Goal: Information Seeking & Learning: Learn about a topic

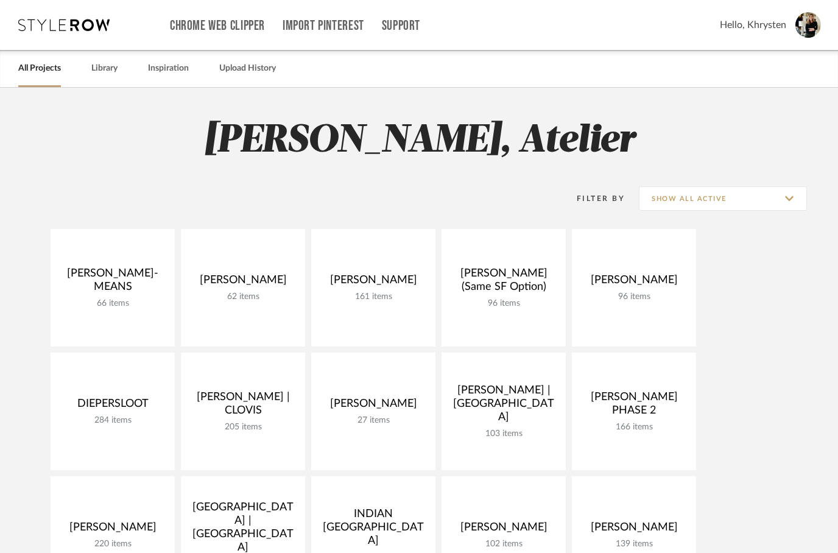
click at [0, 0] on link "Open Project" at bounding box center [0, 0] width 0 height 0
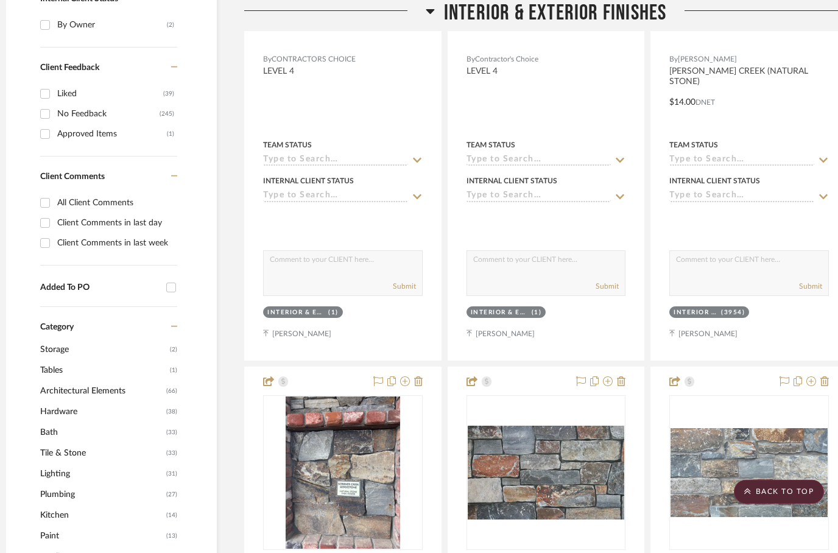
scroll to position [628, 12]
click at [48, 202] on input "All Client Comments" at bounding box center [44, 202] width 19 height 19
checkbox input "true"
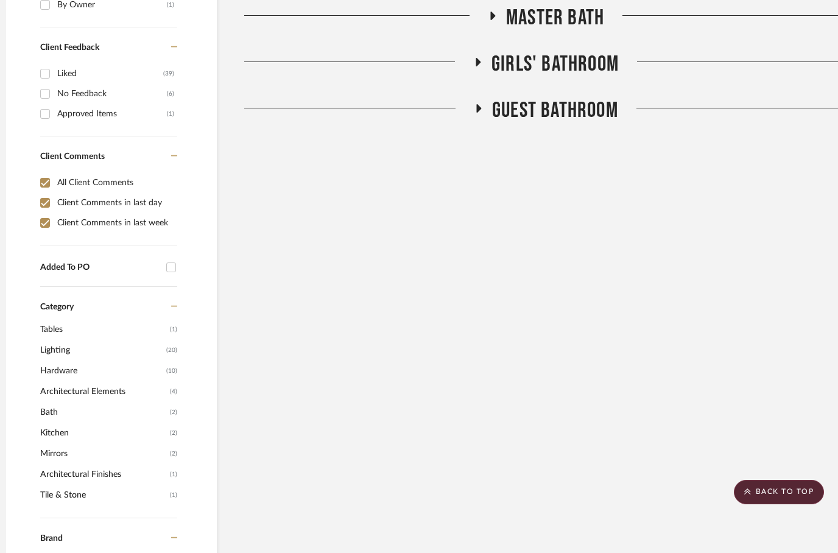
scroll to position [677, 12]
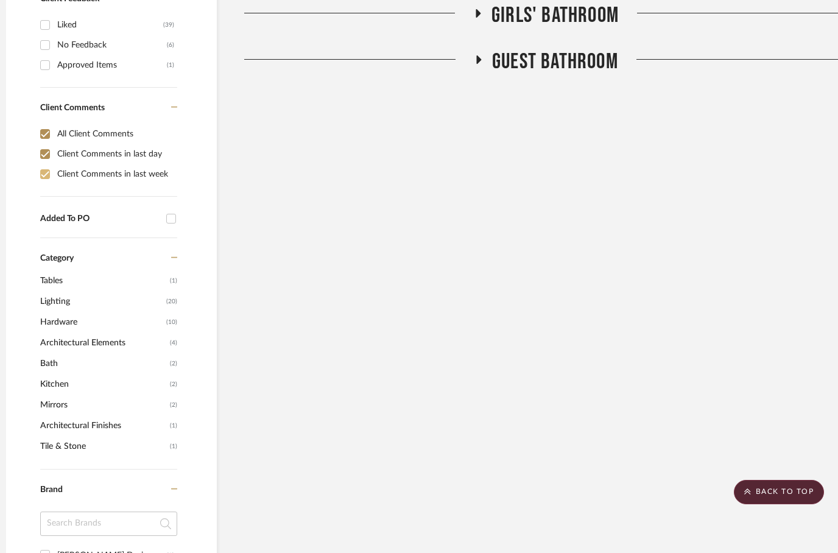
click at [51, 178] on input "Client Comments in last week" at bounding box center [44, 174] width 19 height 19
checkbox input "false"
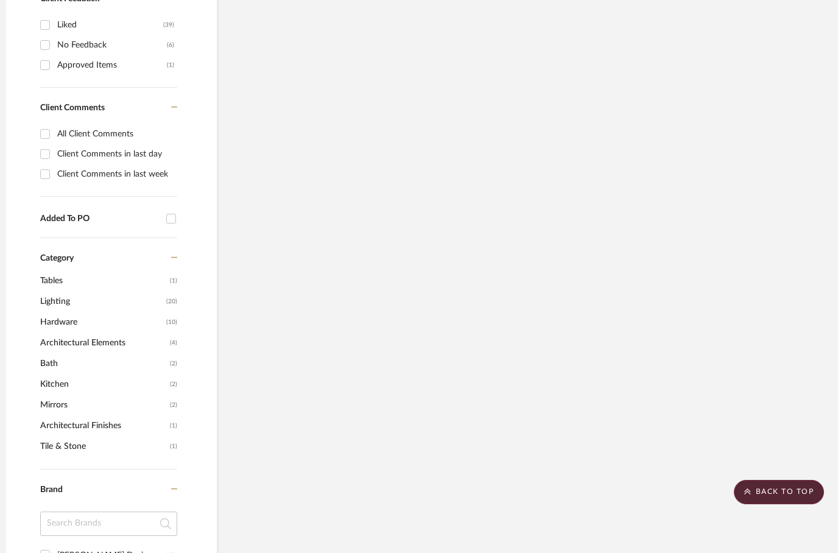
click at [45, 160] on input "Client Comments in last day" at bounding box center [44, 153] width 19 height 19
checkbox input "true"
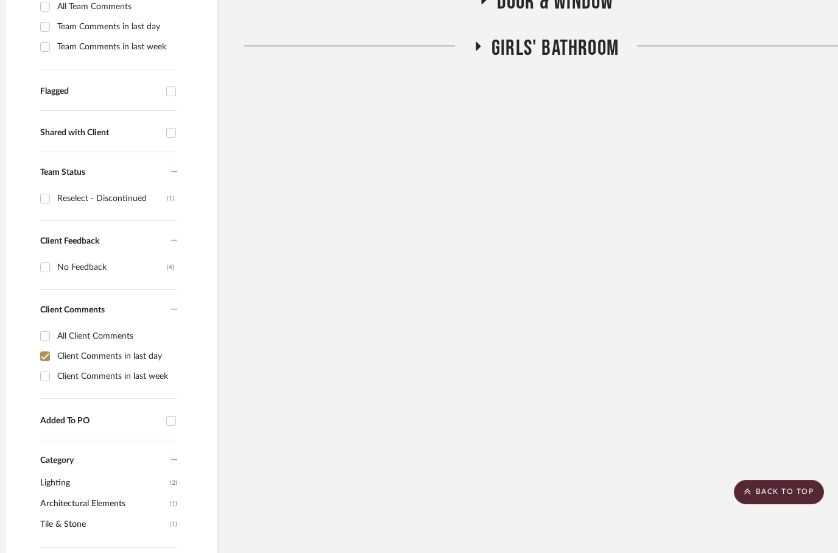
scroll to position [0, 12]
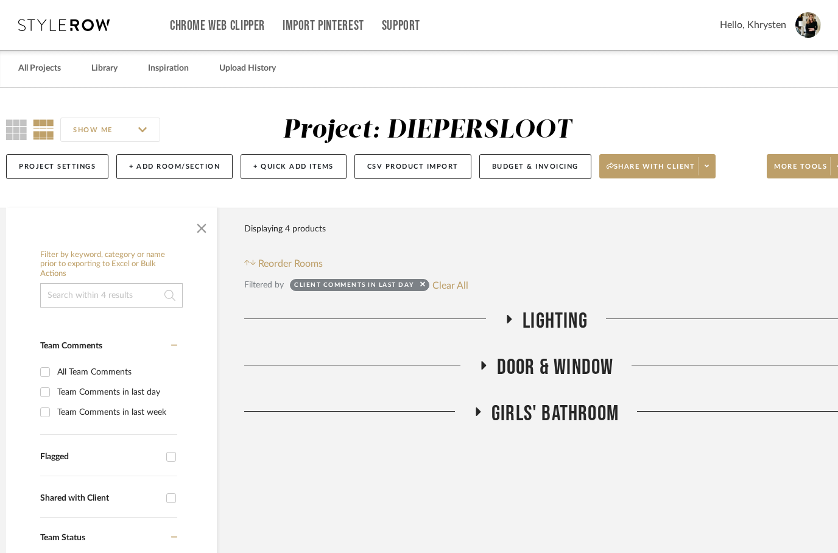
click at [480, 419] on fa-icon at bounding box center [477, 416] width 9 height 18
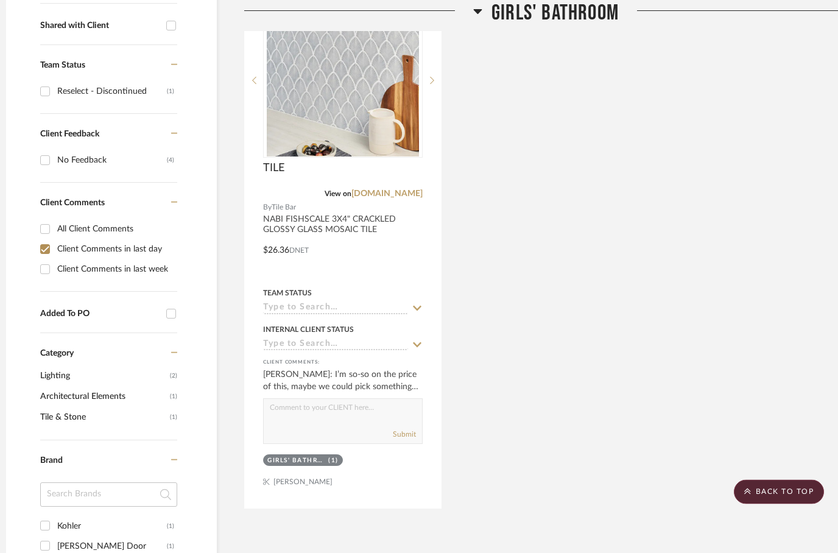
scroll to position [473, 12]
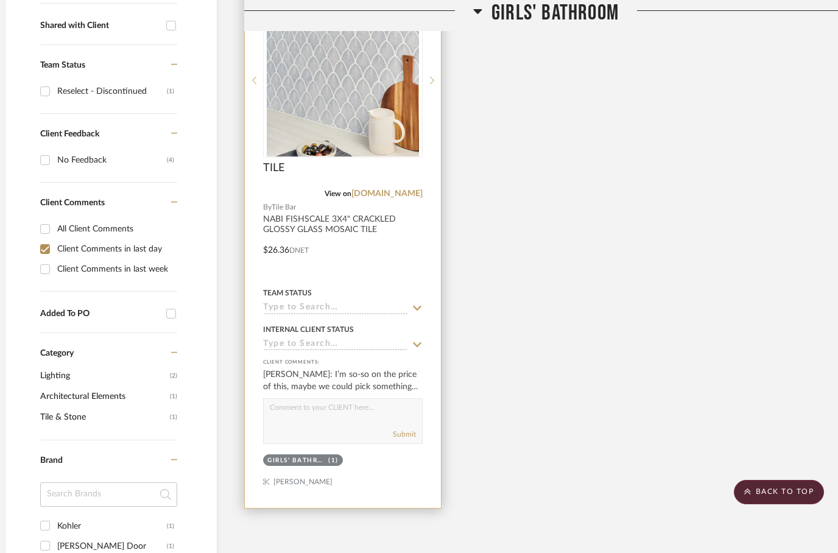
click at [381, 384] on div "[PERSON_NAME]: I’m so-so on the price of this, maybe we could pick something le…" at bounding box center [343, 381] width 160 height 24
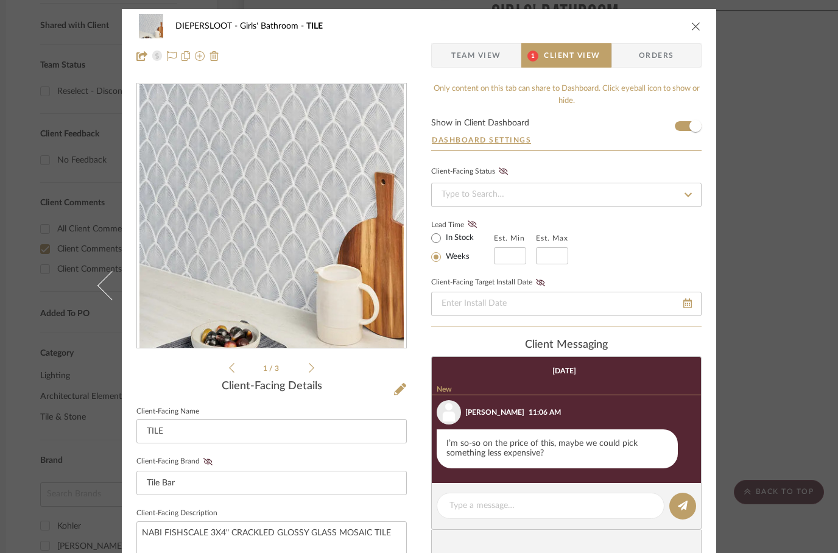
scroll to position [0, 0]
click at [575, 58] on span "Client View" at bounding box center [572, 55] width 56 height 24
click at [581, 65] on span "Client View" at bounding box center [572, 55] width 56 height 24
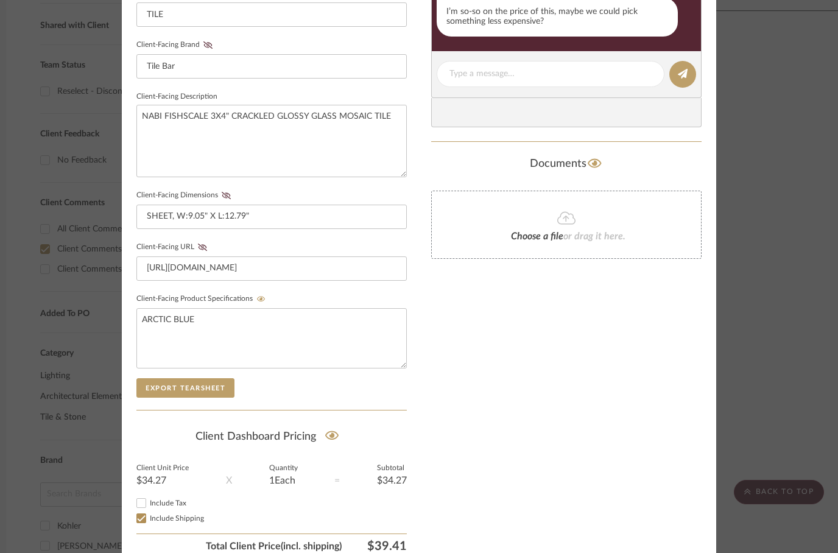
scroll to position [422, 0]
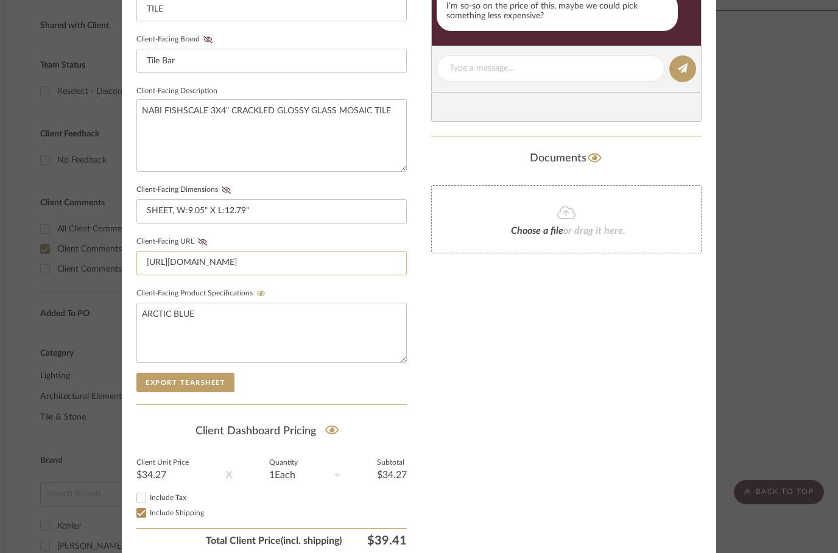
click at [306, 268] on input "[URL][DOMAIN_NAME]" at bounding box center [271, 263] width 271 height 24
click at [263, 258] on input "[URL][DOMAIN_NAME]" at bounding box center [271, 263] width 271 height 24
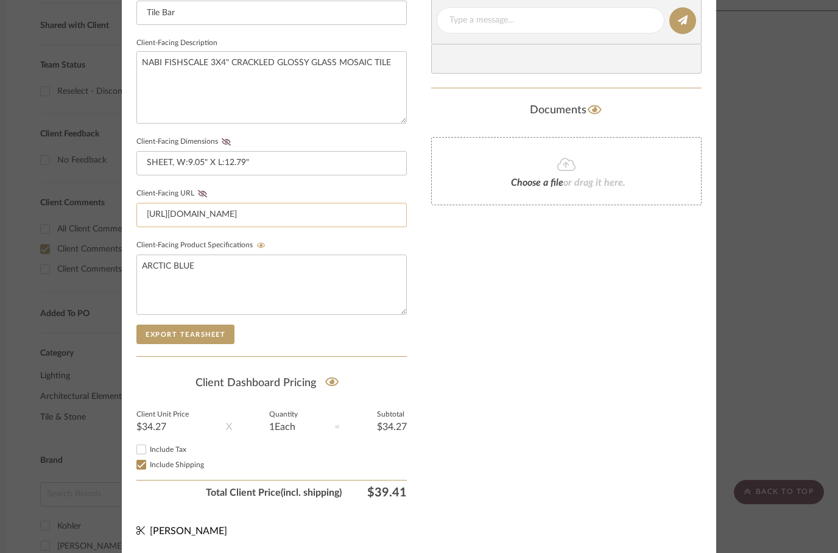
scroll to position [470, 0]
click at [493, 304] on div "Only content on this tab can share to Dashboard. Click eyeball icon to show or …" at bounding box center [566, 58] width 271 height 892
checkbox input "false"
